Goal: Check status: Check status

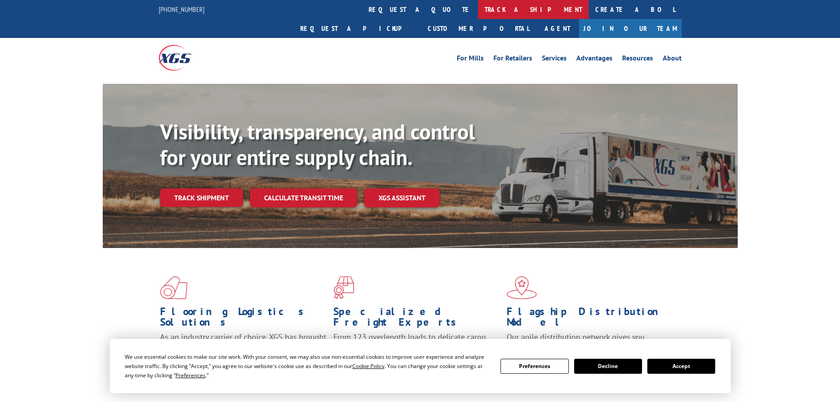
click at [478, 13] on link "track a shipment" at bounding box center [533, 9] width 111 height 19
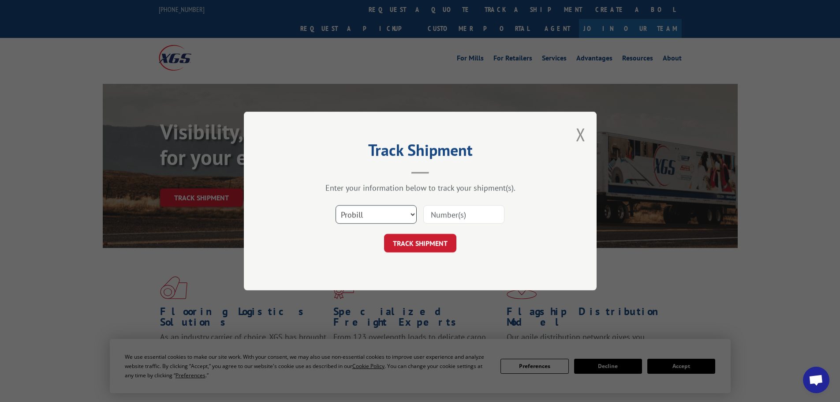
click at [377, 220] on select "Select category... Probill BOL PO" at bounding box center [376, 214] width 81 height 19
select select "bol"
click at [336, 205] on select "Select category... Probill BOL PO" at bounding box center [376, 214] width 81 height 19
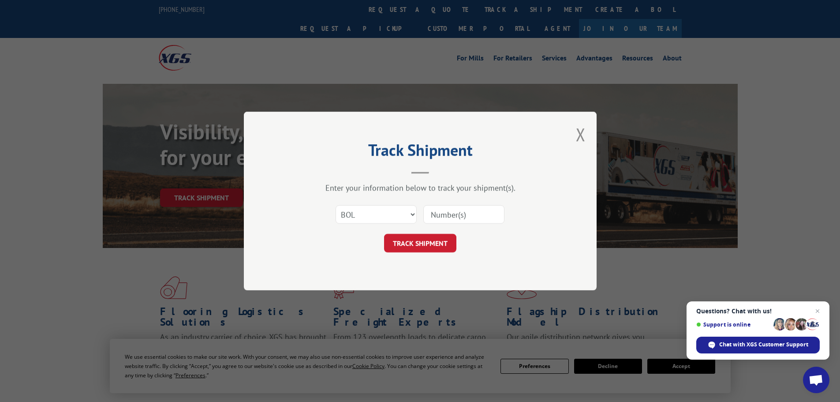
click at [429, 217] on input at bounding box center [463, 214] width 81 height 19
paste input "5266644"
type input "5266644"
click at [447, 235] on button "TRACK SHIPMENT" at bounding box center [420, 243] width 72 height 19
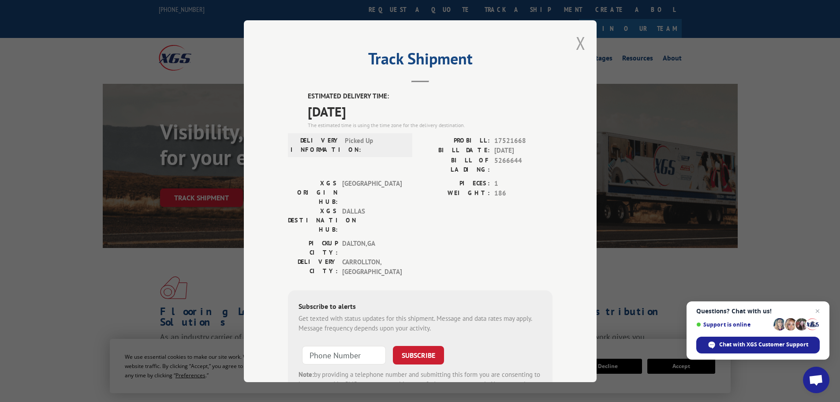
click at [579, 43] on button "Close modal" at bounding box center [581, 42] width 10 height 23
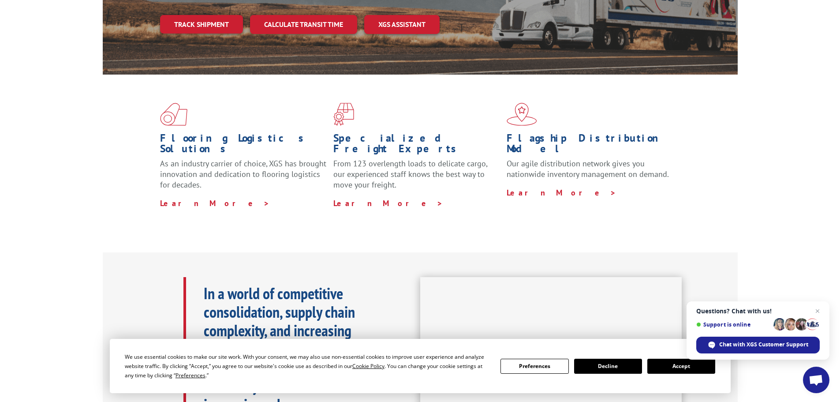
scroll to position [176, 0]
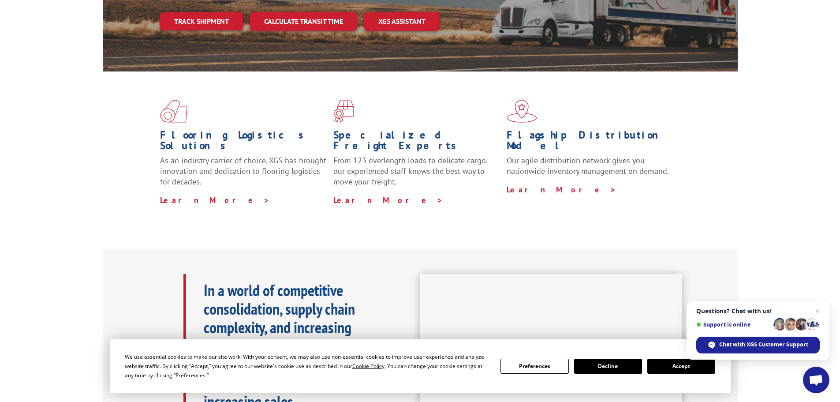
click at [818, 310] on span "Close chat" at bounding box center [817, 311] width 11 height 11
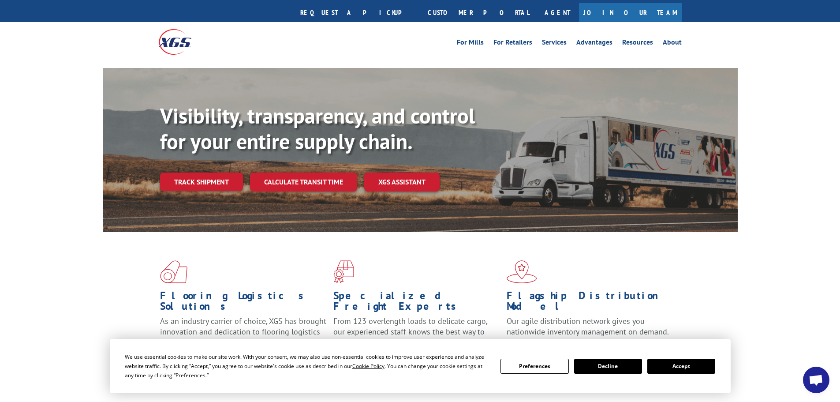
scroll to position [0, 0]
